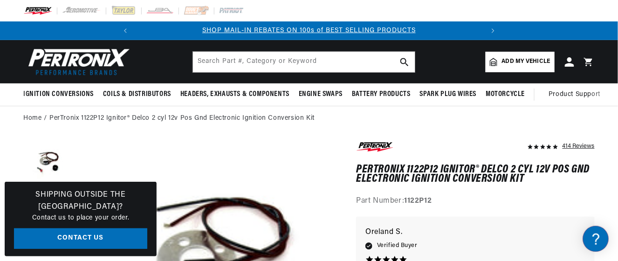
scroll to position [0, 348]
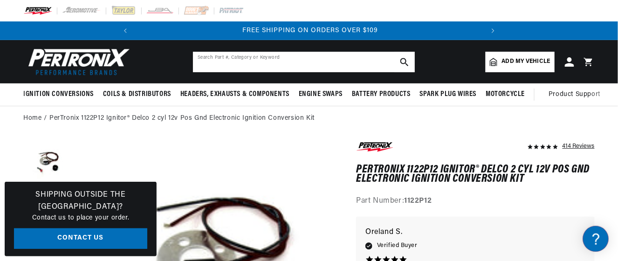
click at [224, 64] on input "text" at bounding box center [304, 62] width 222 height 21
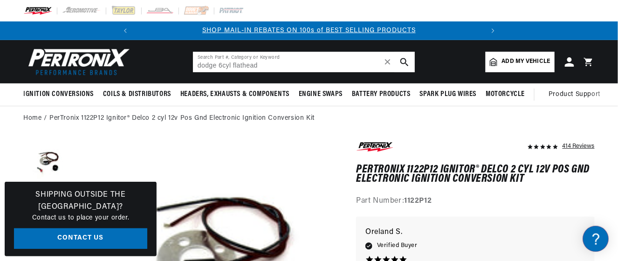
type input "dodge 6cyl flathead"
click at [406, 59] on use "search button" at bounding box center [405, 62] width 8 height 8
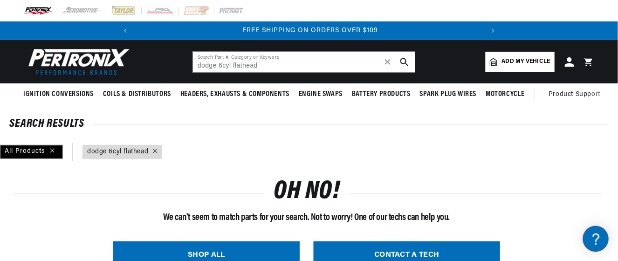
scroll to position [0, 348]
